Goal: Information Seeking & Learning: Learn about a topic

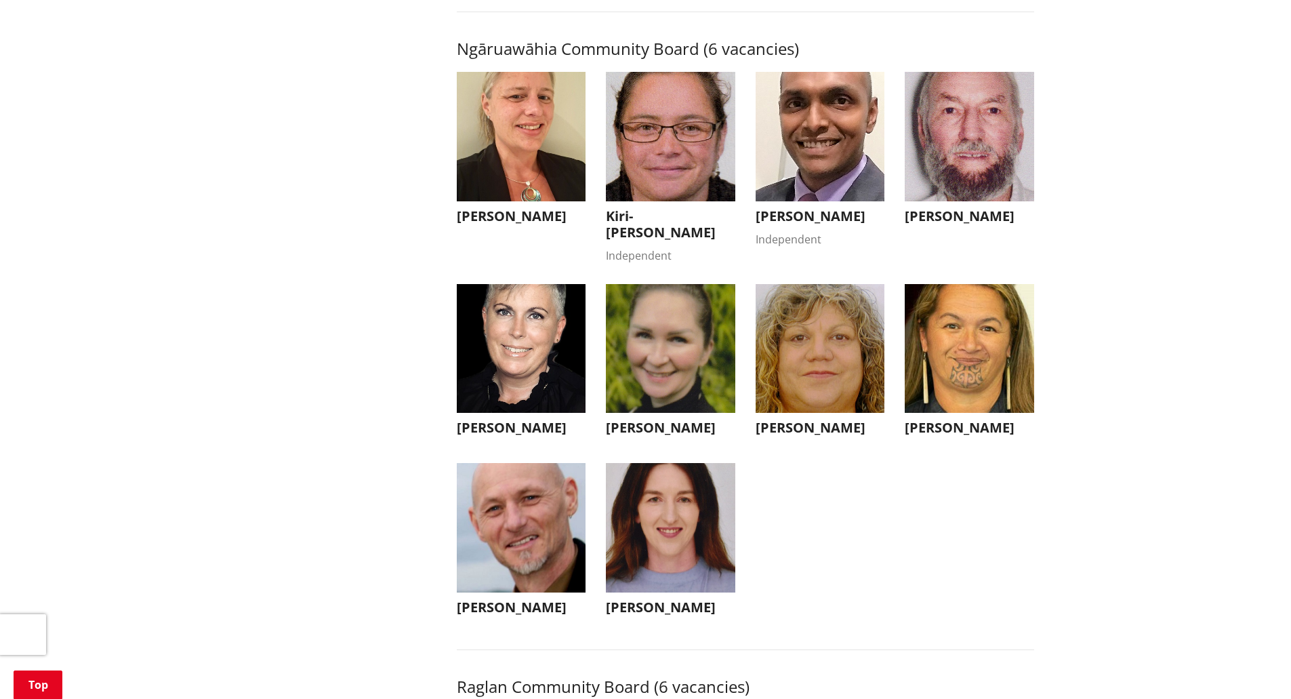
scroll to position [4203, 0]
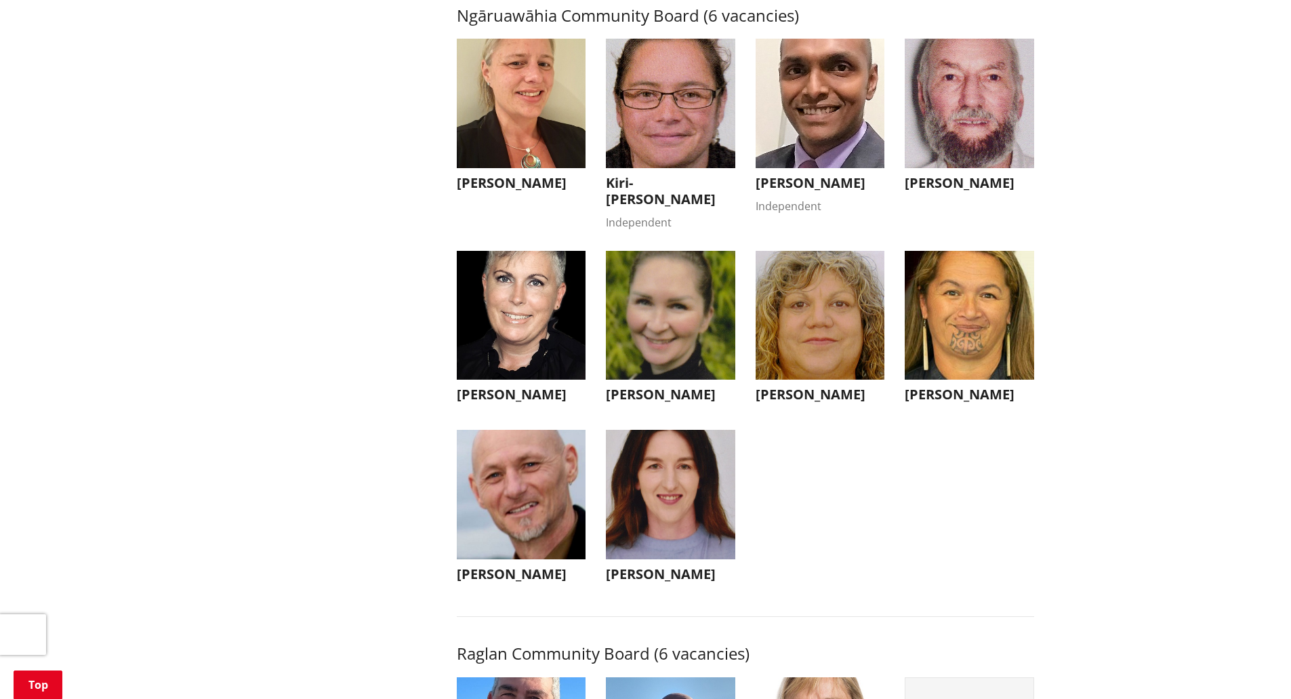
click at [472, 139] on img "button" at bounding box center [521, 103] width 129 height 129
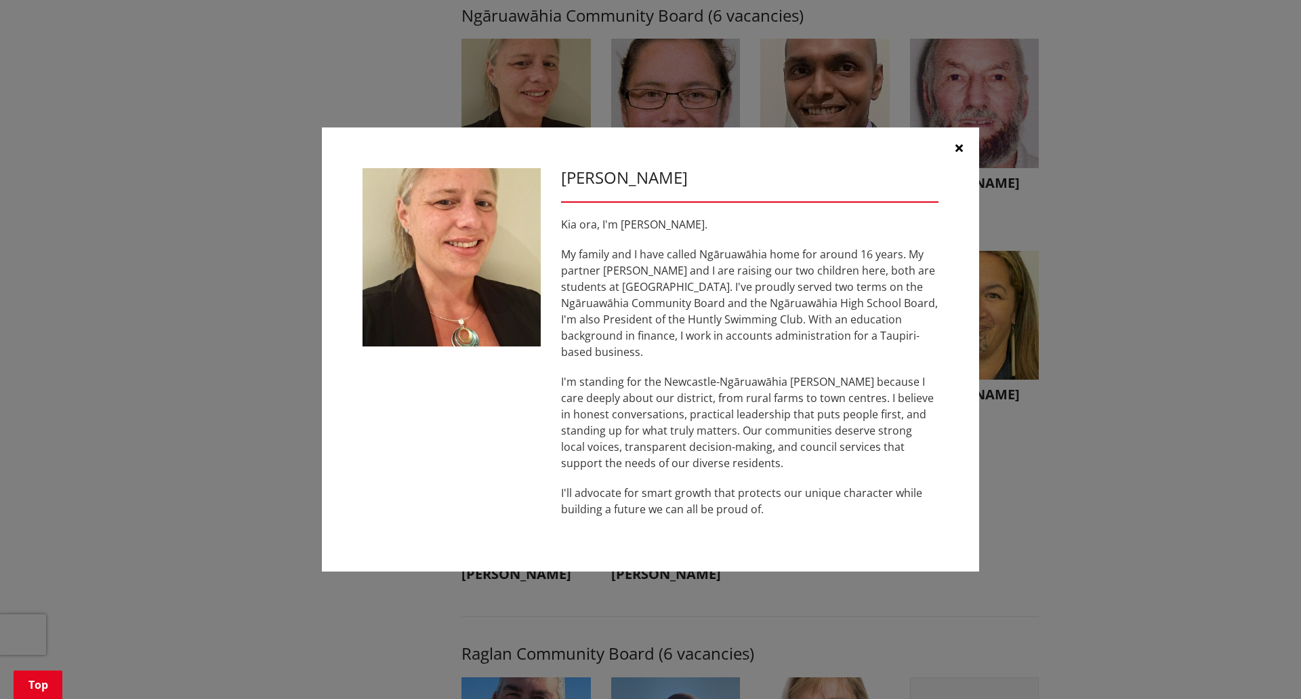
click at [958, 153] on icon "button" at bounding box center [959, 147] width 7 height 11
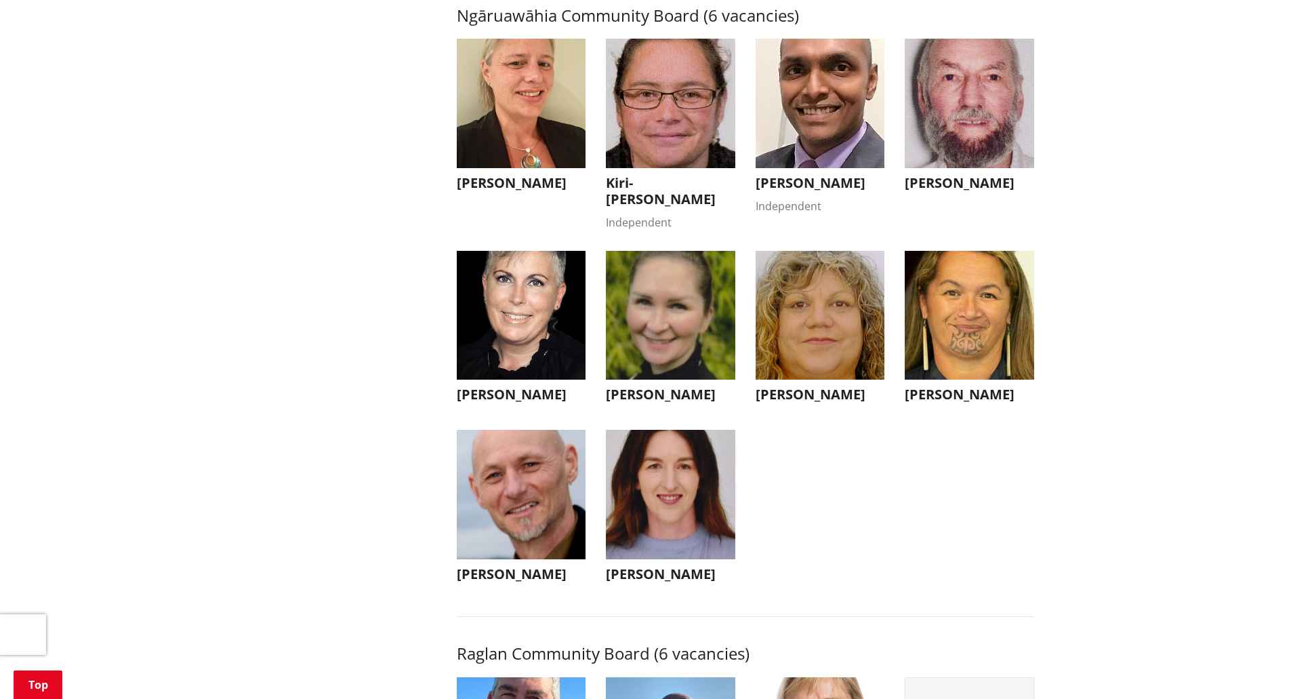
click at [692, 132] on img "button" at bounding box center [670, 103] width 129 height 129
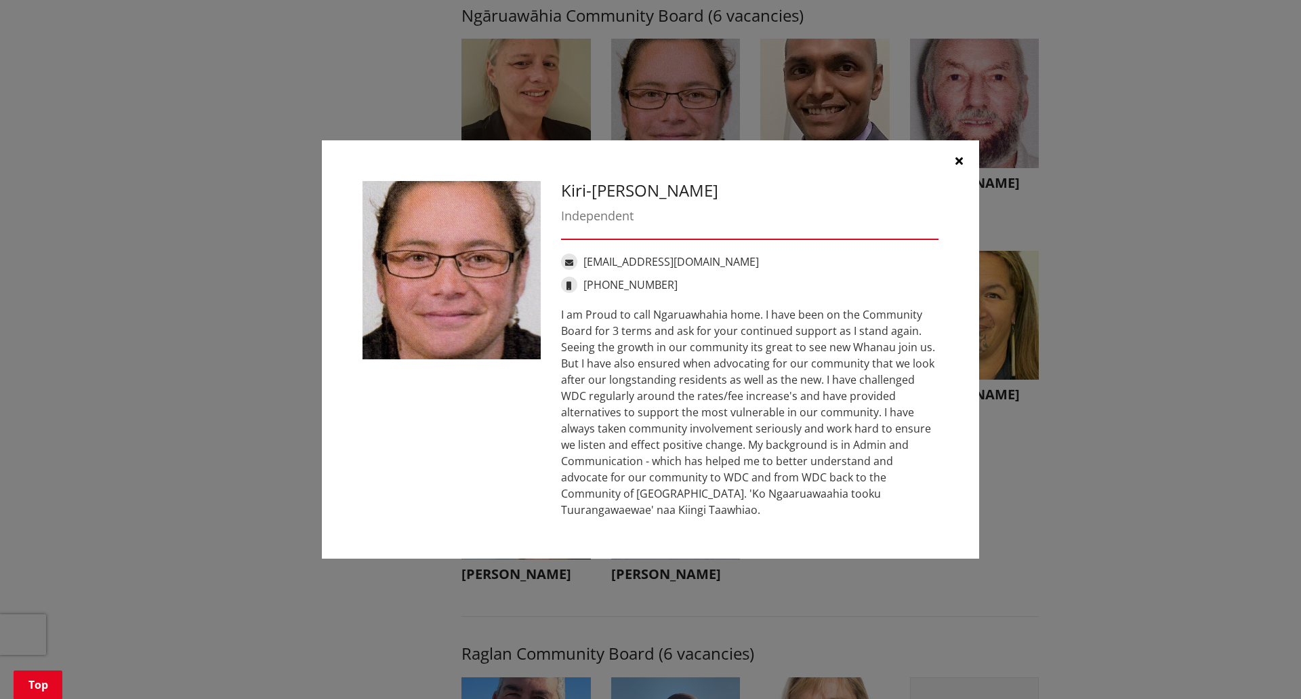
click at [956, 163] on icon "button" at bounding box center [959, 160] width 7 height 11
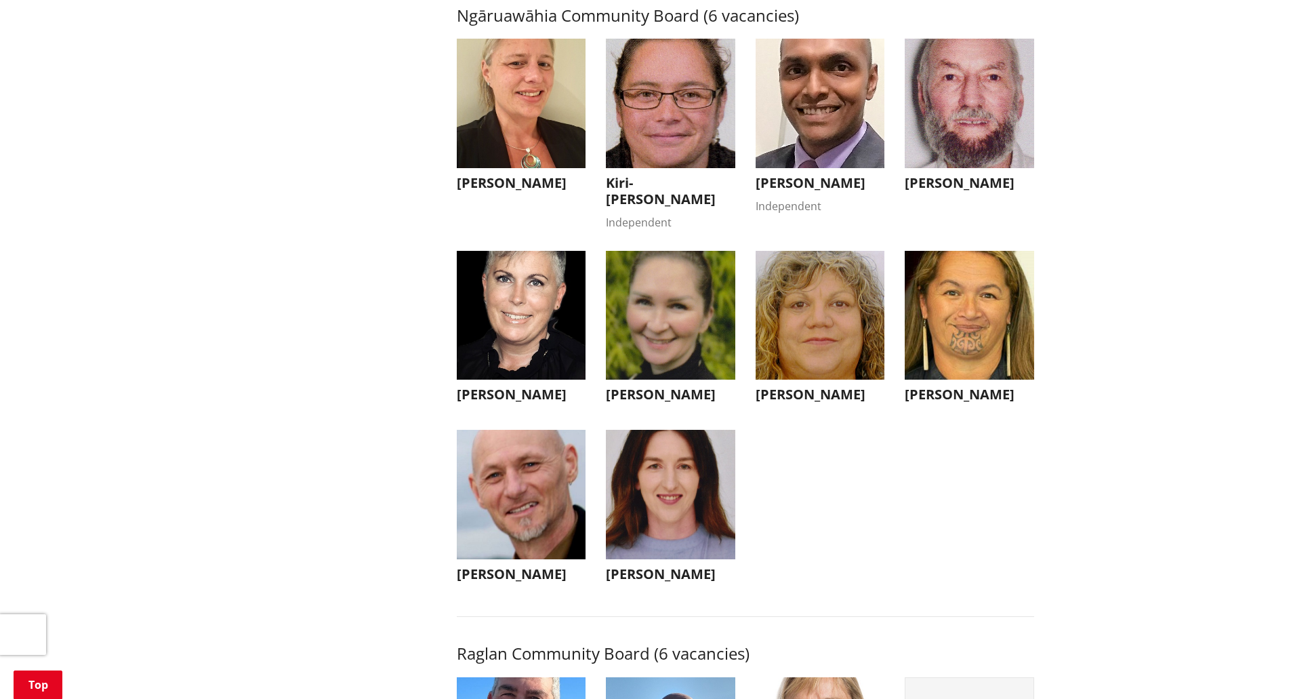
click at [866, 161] on img "button" at bounding box center [820, 103] width 129 height 129
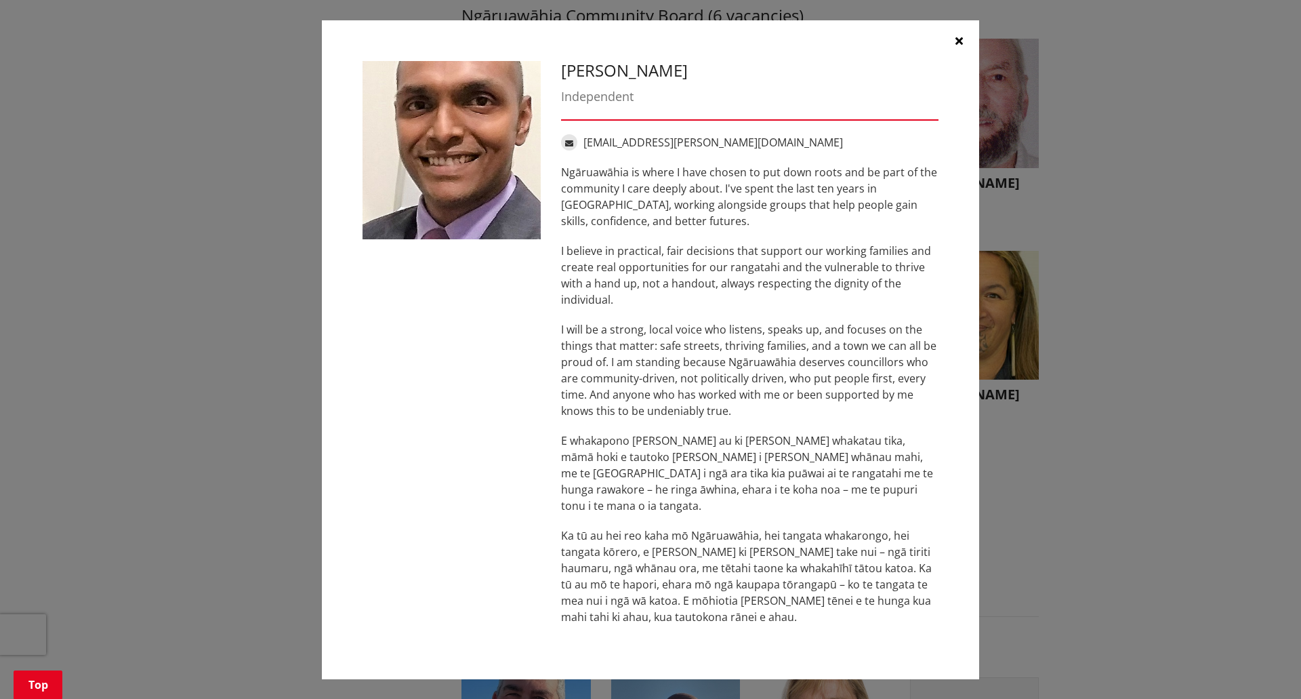
click at [963, 49] on button "button" at bounding box center [959, 40] width 41 height 41
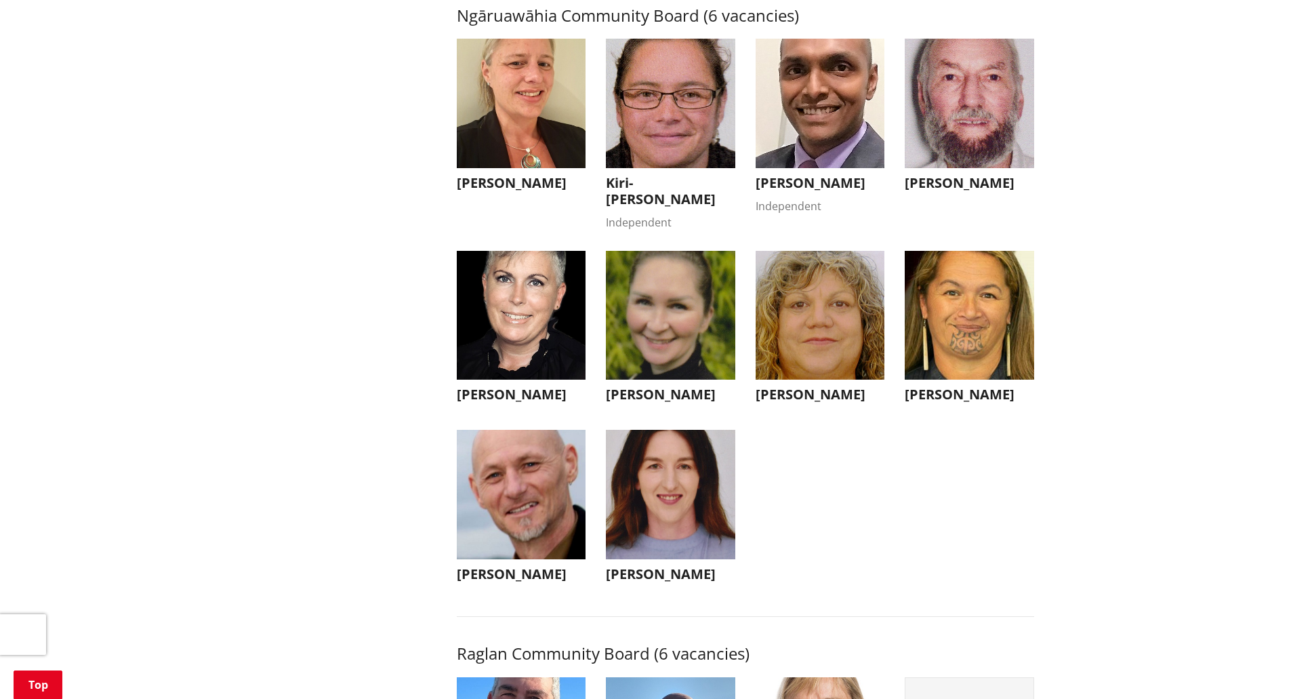
click at [928, 127] on img "button" at bounding box center [969, 103] width 129 height 129
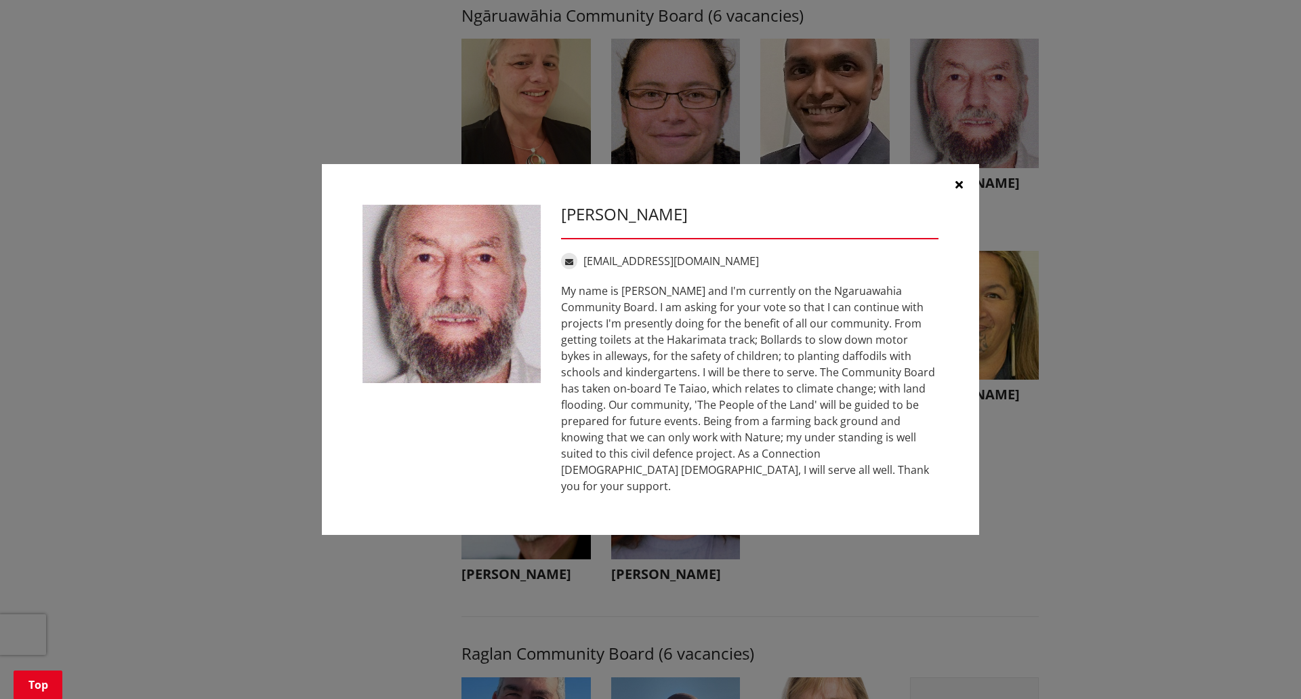
click at [950, 197] on button "button" at bounding box center [959, 184] width 41 height 41
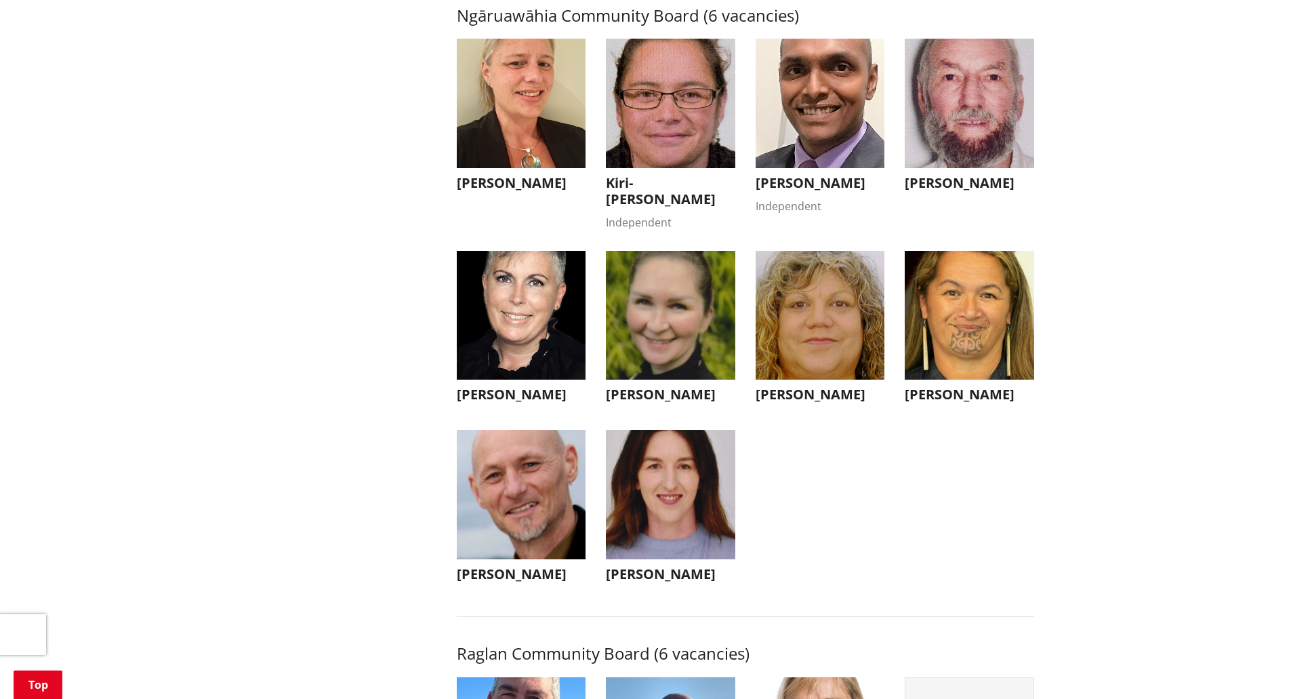
click at [950, 191] on h3 "[PERSON_NAME]" at bounding box center [969, 183] width 129 height 16
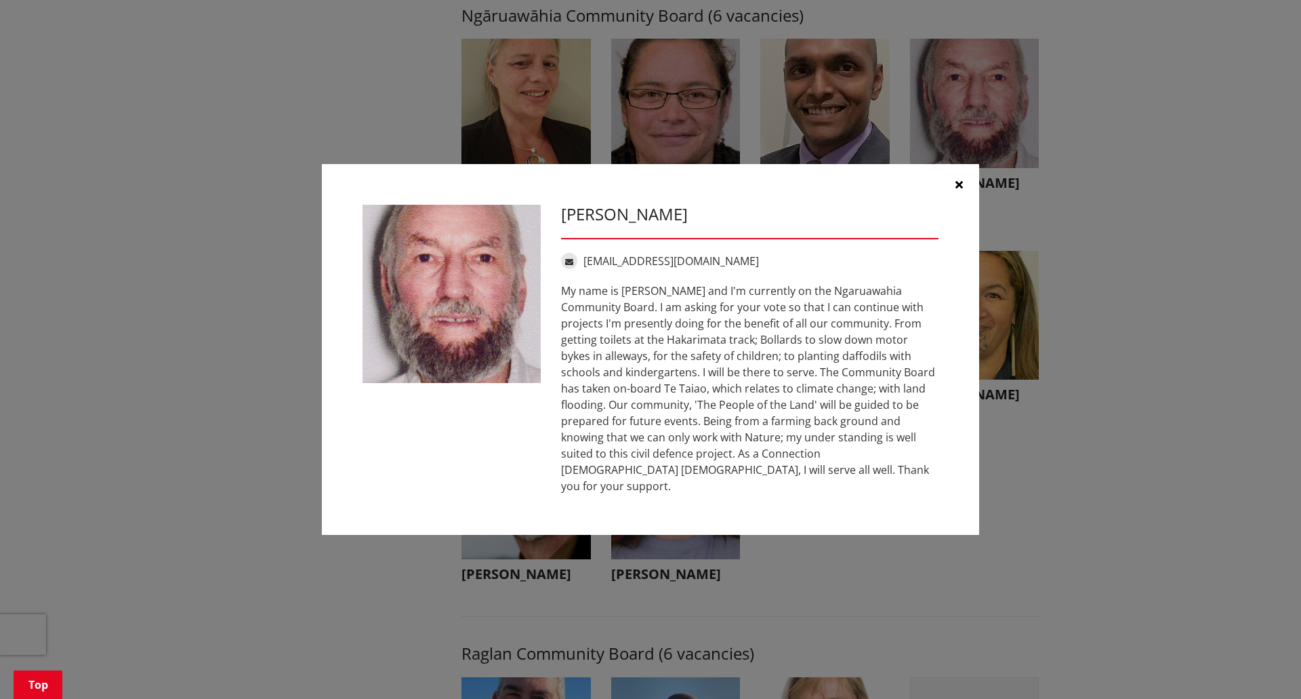
click at [950, 197] on button "button" at bounding box center [959, 184] width 41 height 41
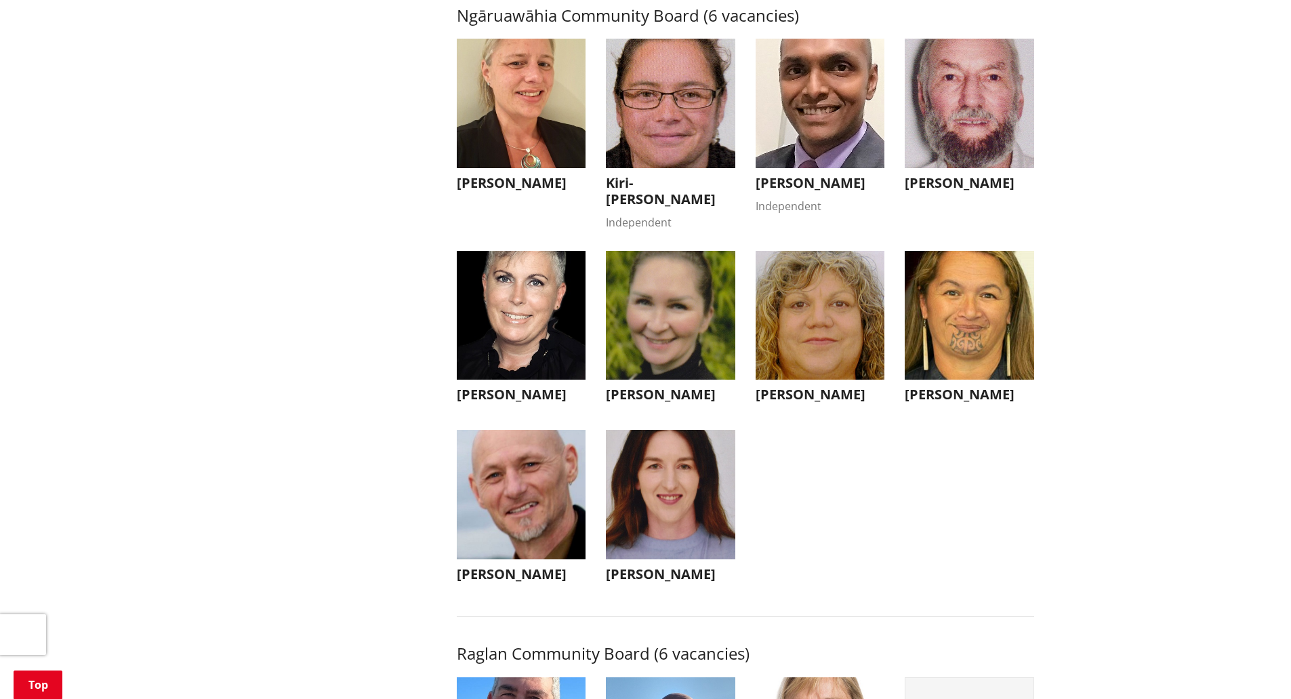
click at [535, 338] on img "button" at bounding box center [521, 315] width 129 height 129
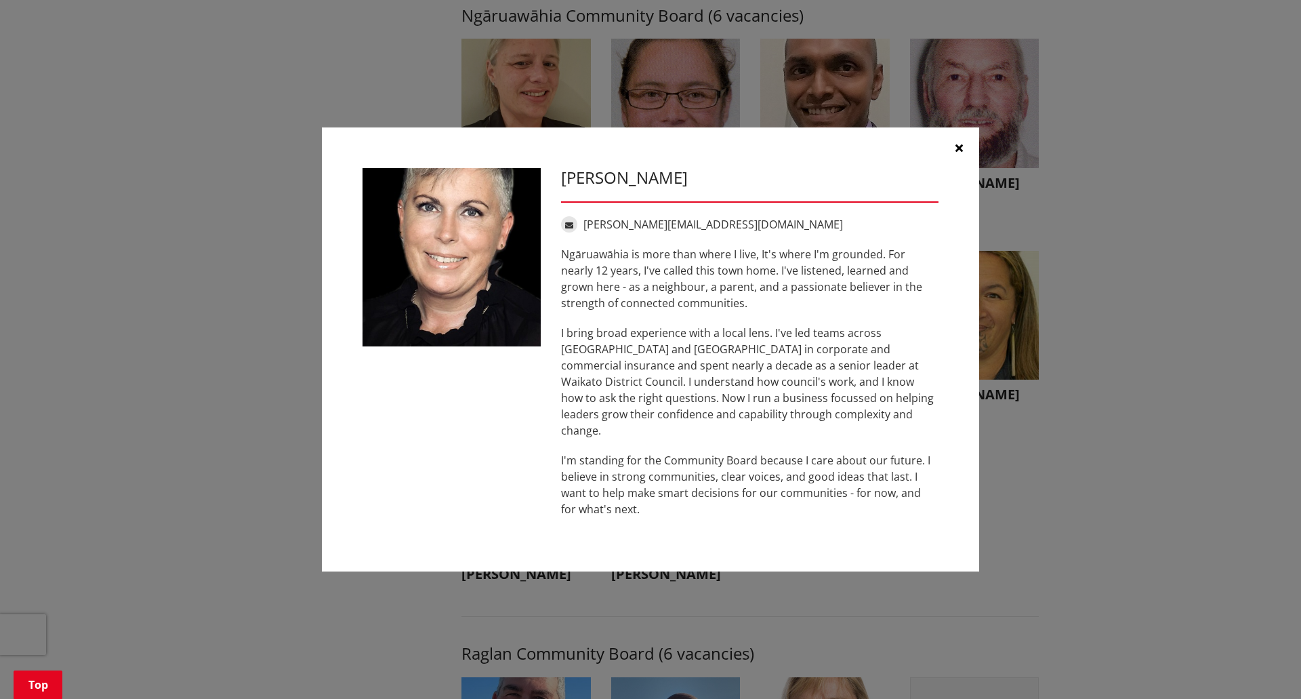
click at [956, 151] on icon "button" at bounding box center [959, 147] width 7 height 11
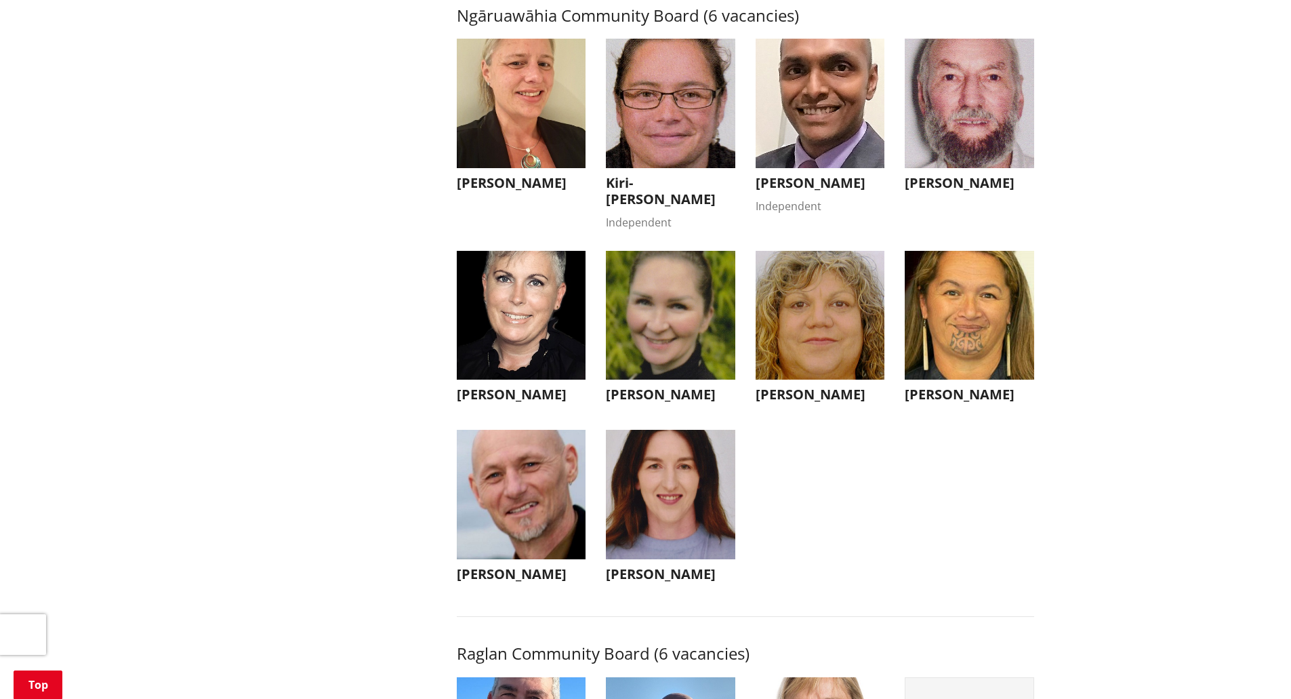
click at [674, 378] on img "button" at bounding box center [670, 315] width 129 height 129
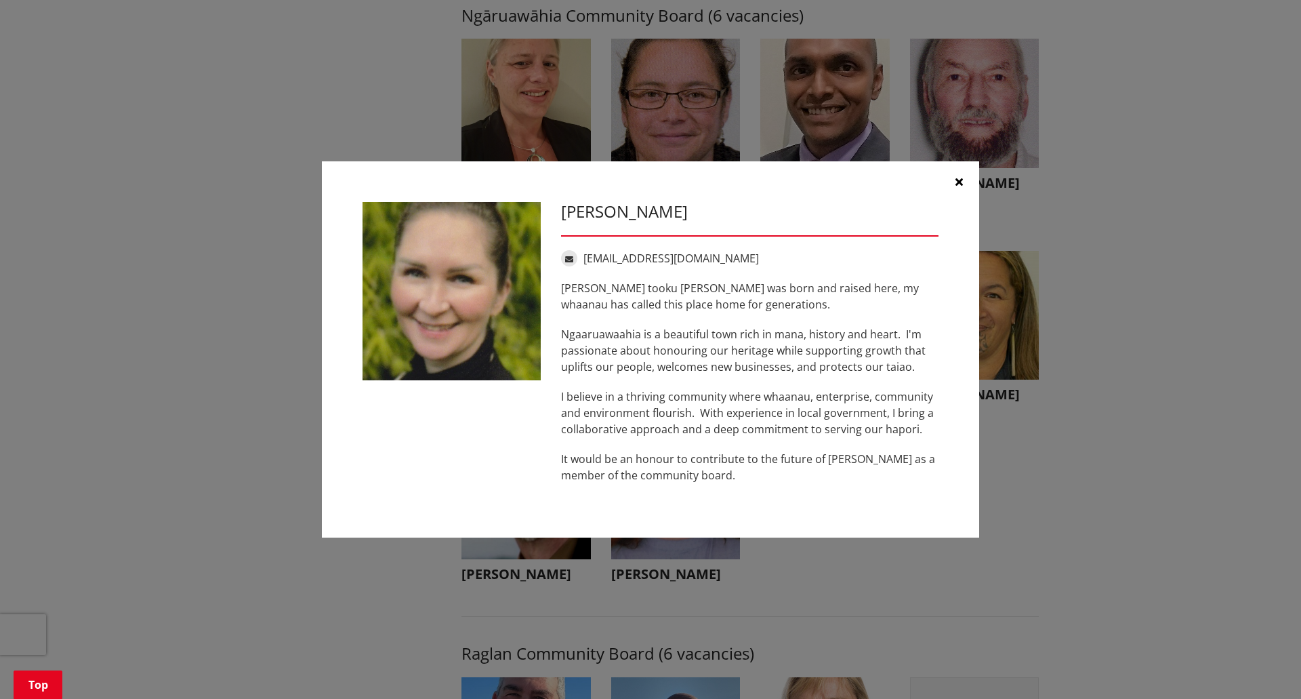
click at [959, 180] on icon "button" at bounding box center [959, 181] width 7 height 11
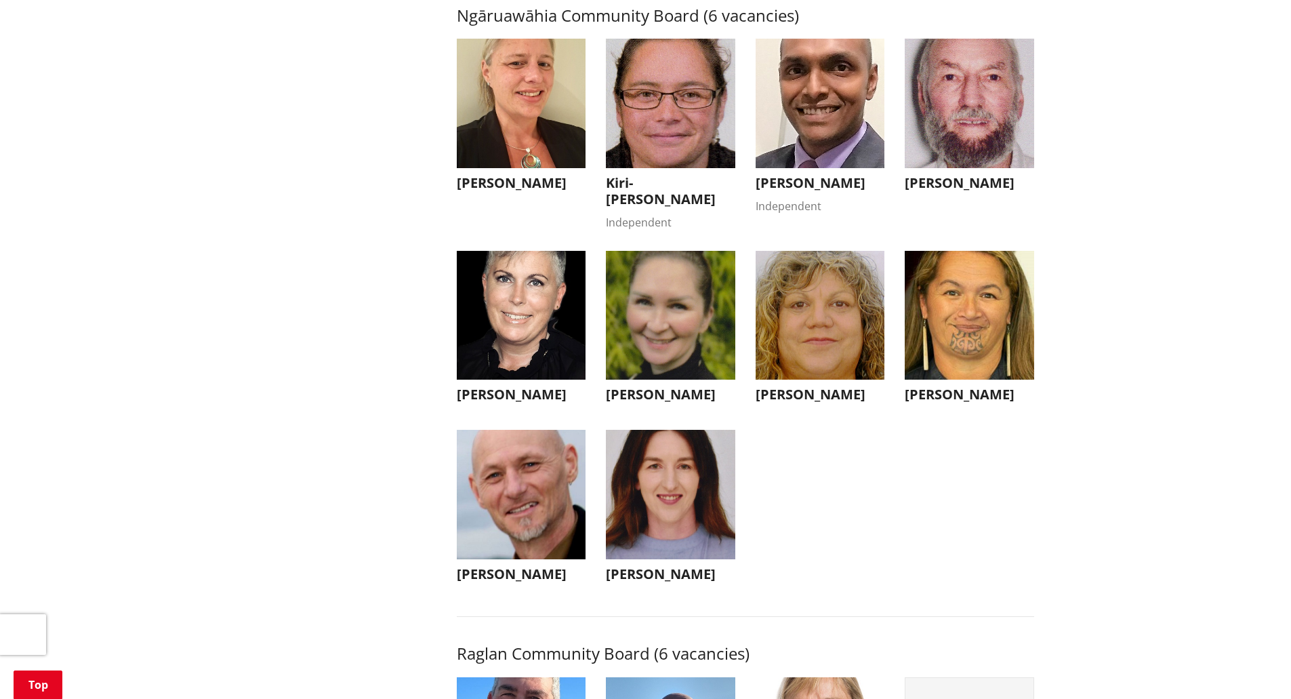
click at [893, 355] on li "[PERSON_NAME] [PERSON_NAME] I consider myself very lucky to be able to live and…" at bounding box center [821, 330] width 150 height 159
click at [857, 355] on img "button" at bounding box center [820, 315] width 129 height 129
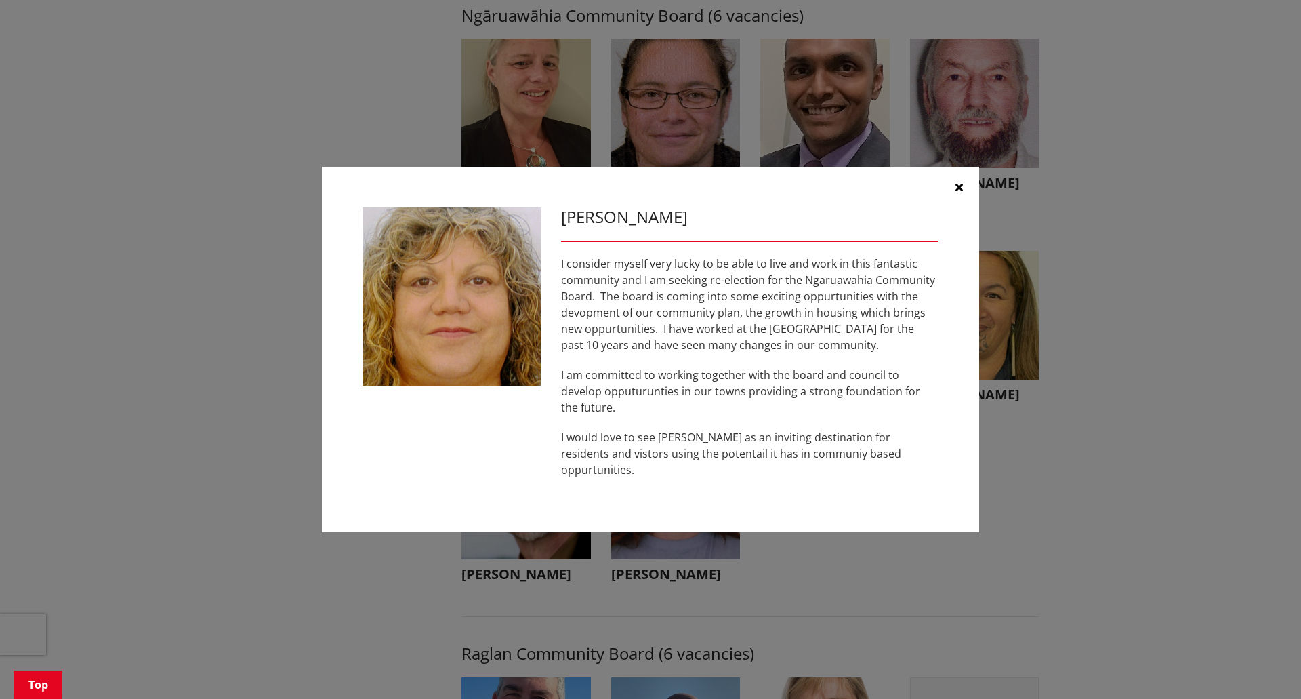
click at [958, 193] on icon "button" at bounding box center [959, 187] width 7 height 11
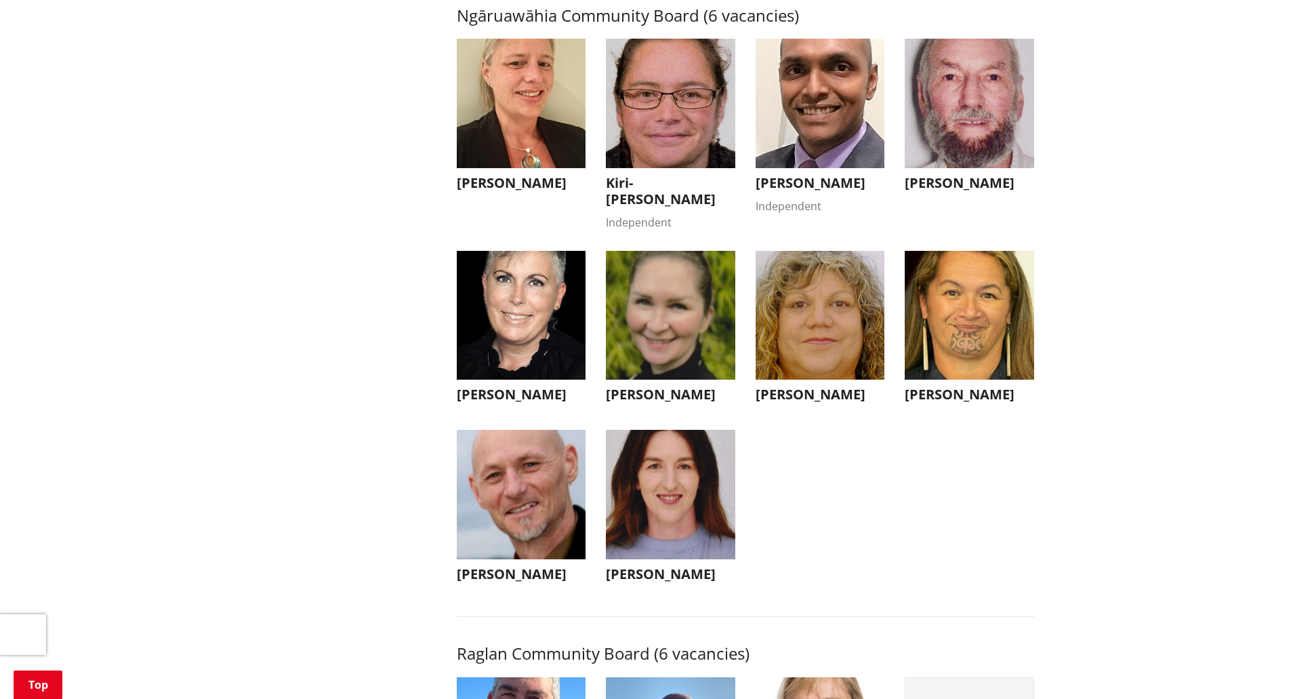
click at [979, 308] on img "button" at bounding box center [969, 315] width 129 height 129
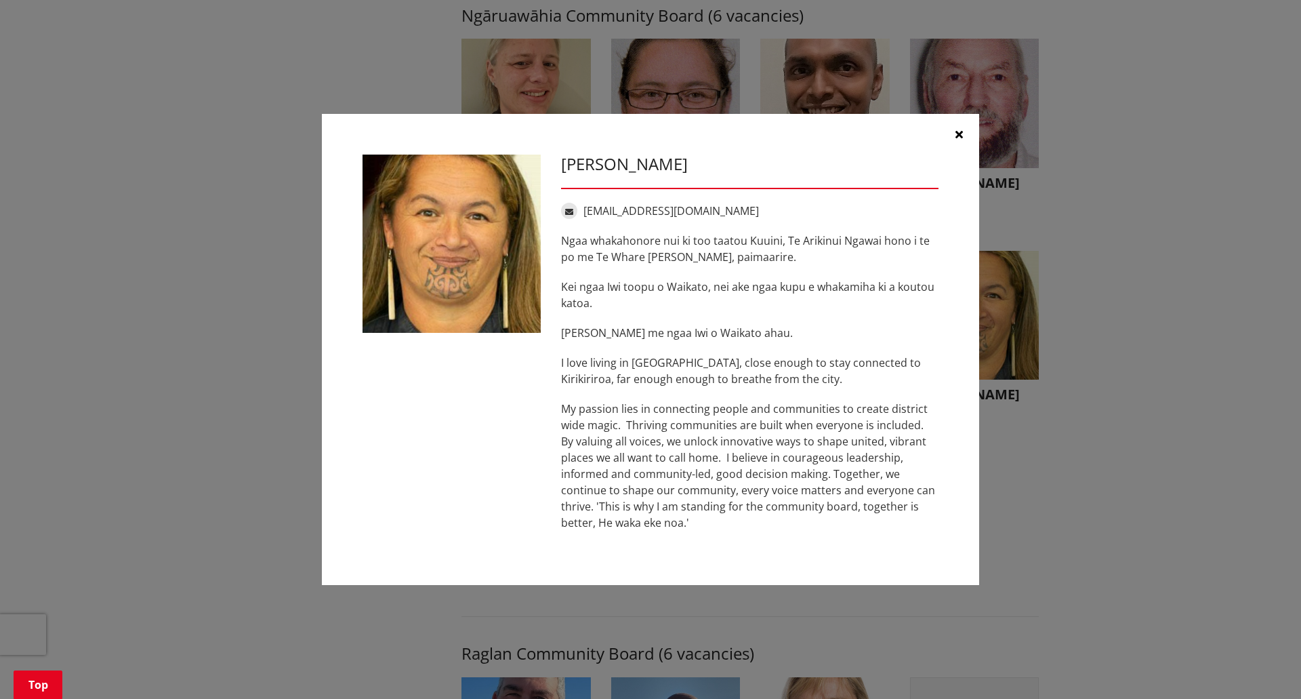
click at [963, 131] on button "button" at bounding box center [959, 134] width 41 height 41
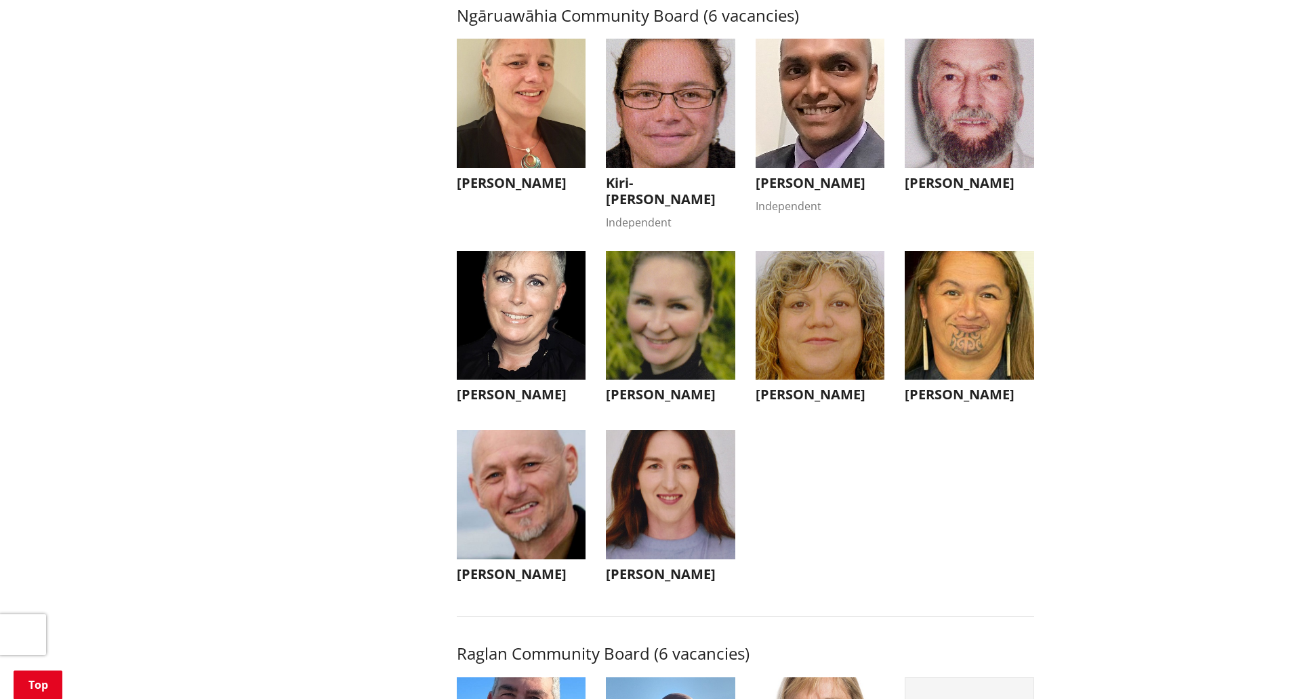
click at [516, 553] on img "button" at bounding box center [521, 494] width 129 height 129
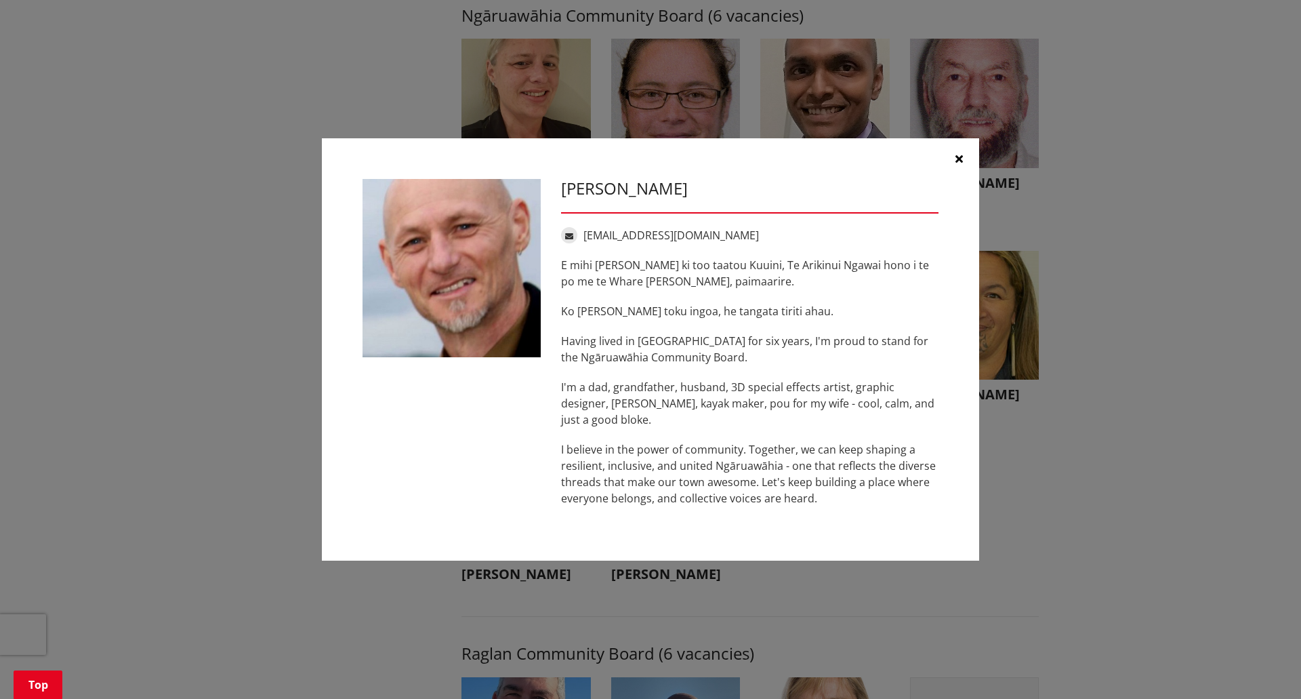
click at [957, 156] on icon "button" at bounding box center [959, 158] width 7 height 11
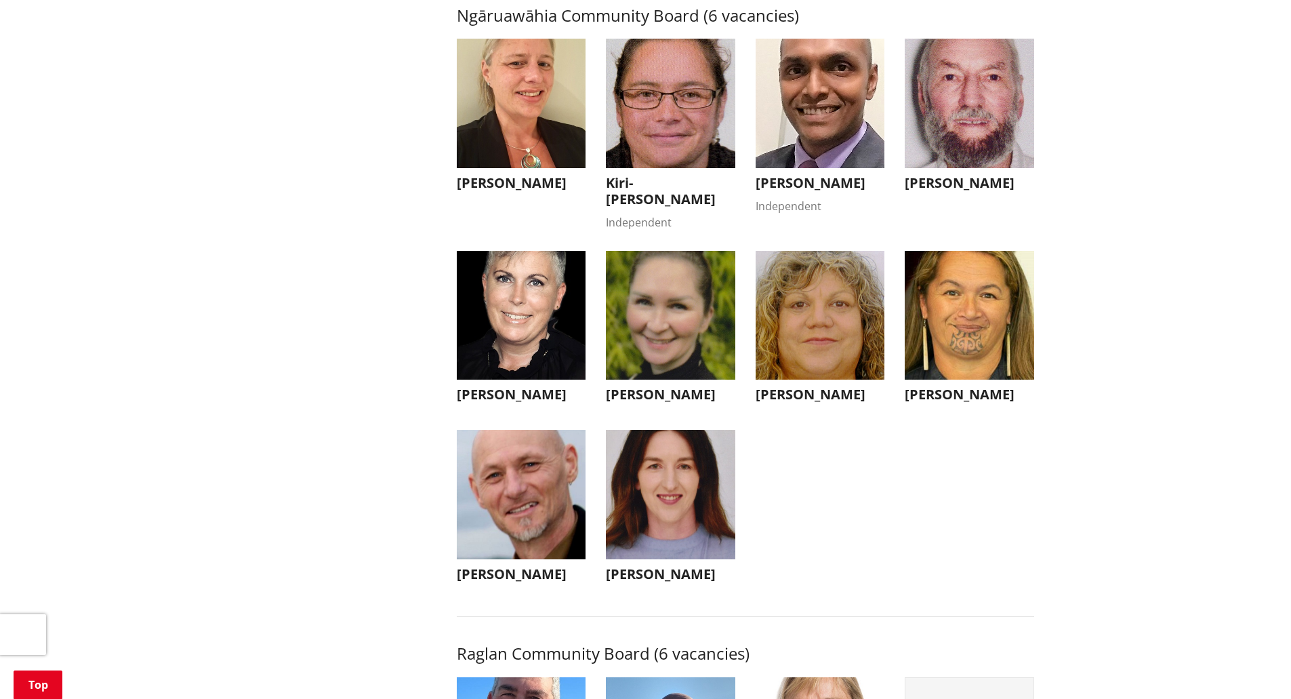
click at [709, 542] on img "button" at bounding box center [670, 494] width 129 height 129
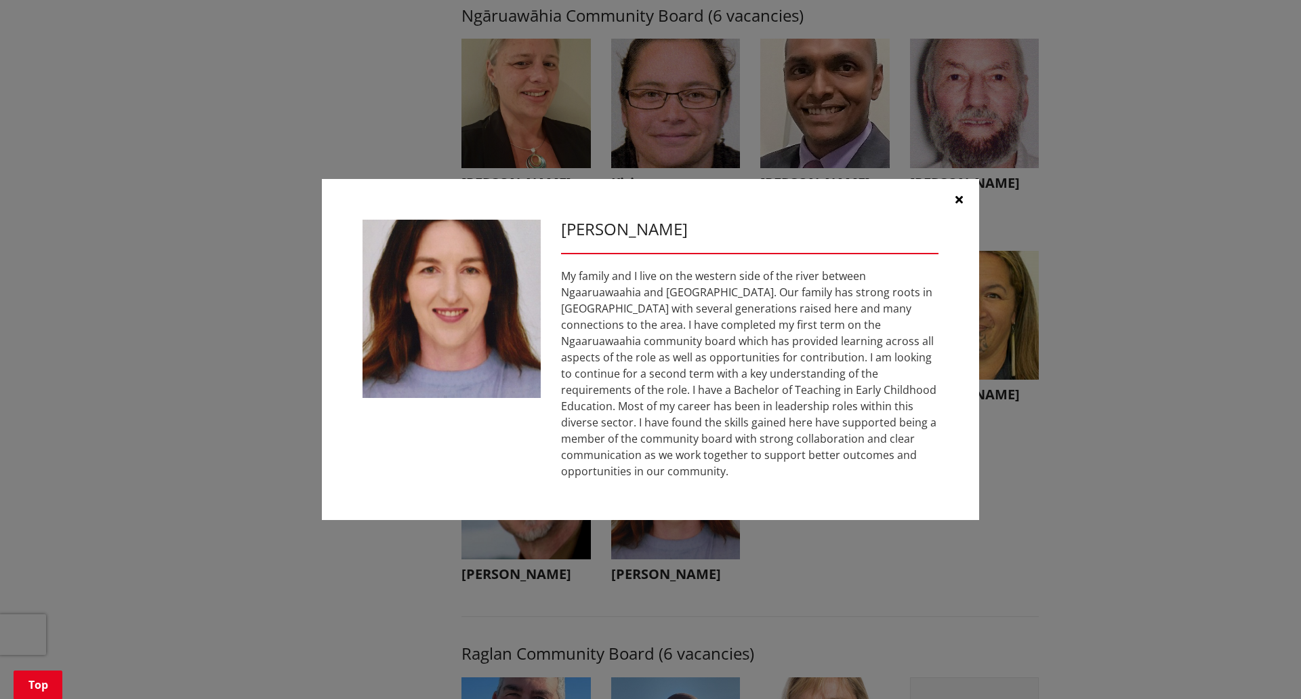
click at [960, 205] on icon "button" at bounding box center [959, 199] width 7 height 11
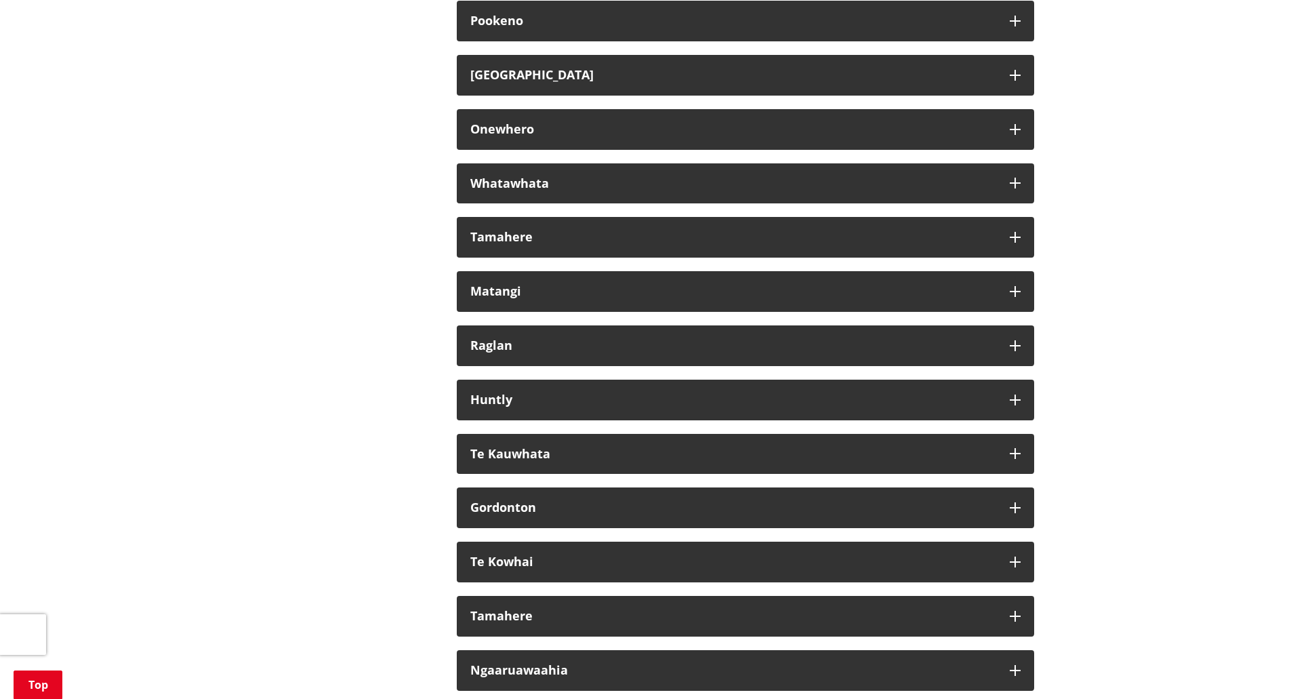
scroll to position [8134, 0]
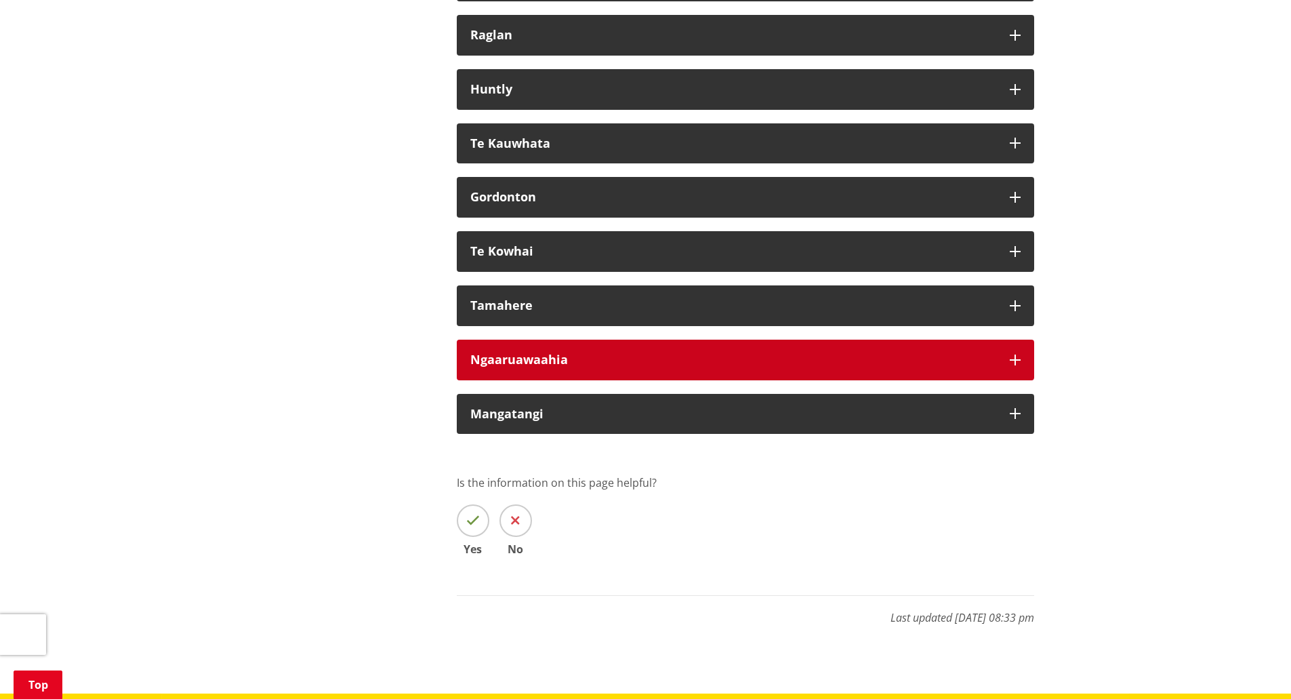
click at [539, 367] on div "Ngaaruawaahia" at bounding box center [733, 360] width 526 height 14
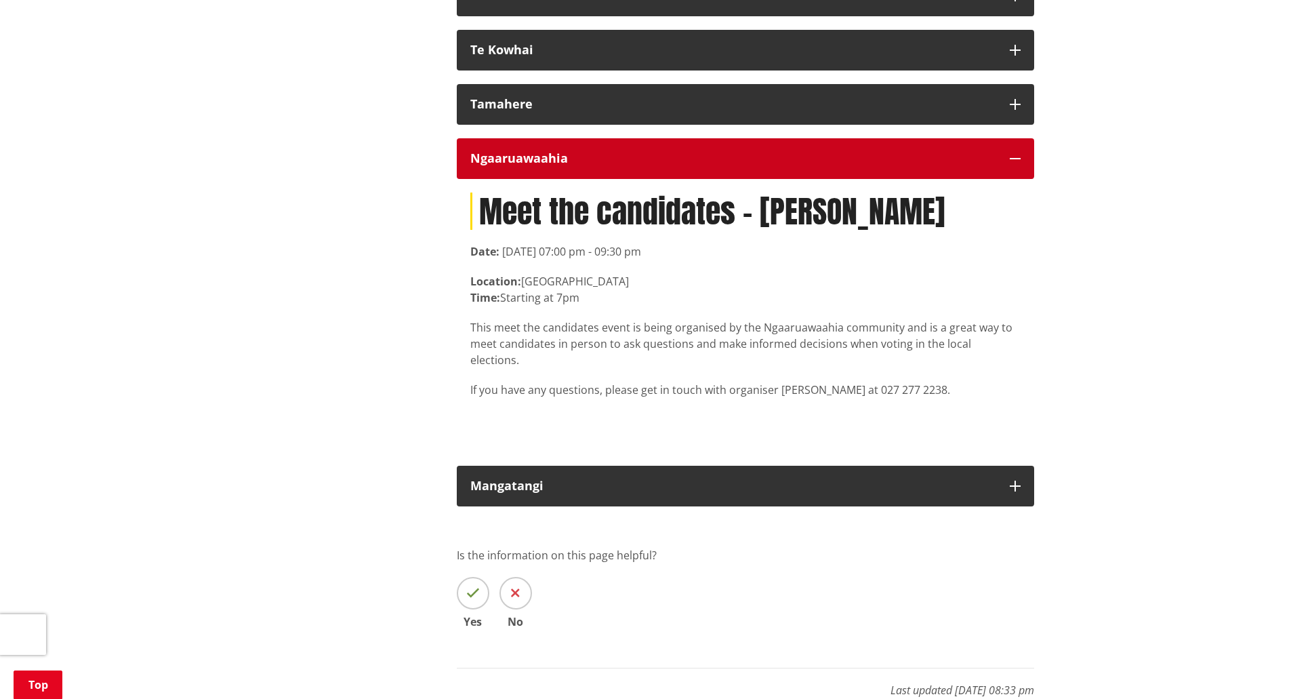
scroll to position [8337, 0]
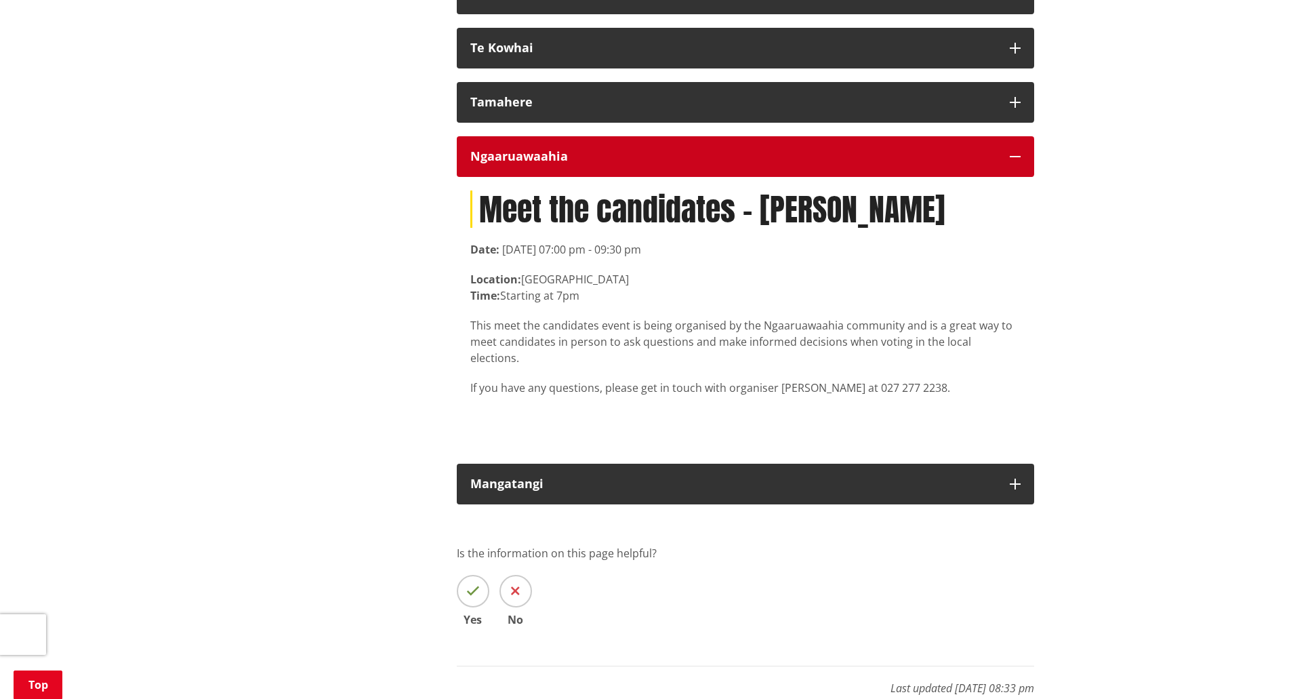
click at [601, 177] on button "Ngaaruawaahia" at bounding box center [746, 156] width 578 height 41
